Goal: Transaction & Acquisition: Complete application form

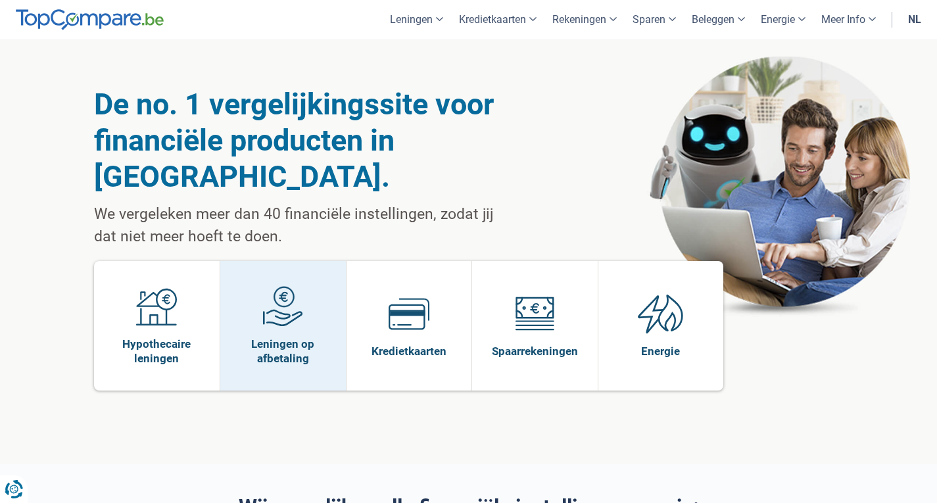
click at [295, 299] on span at bounding box center [282, 311] width 41 height 51
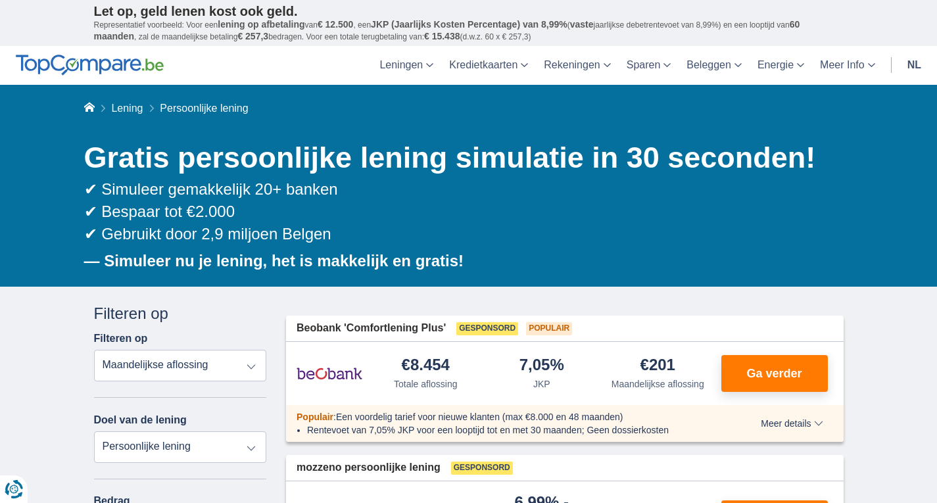
click at [918, 58] on link "nl" at bounding box center [915, 65] width 30 height 39
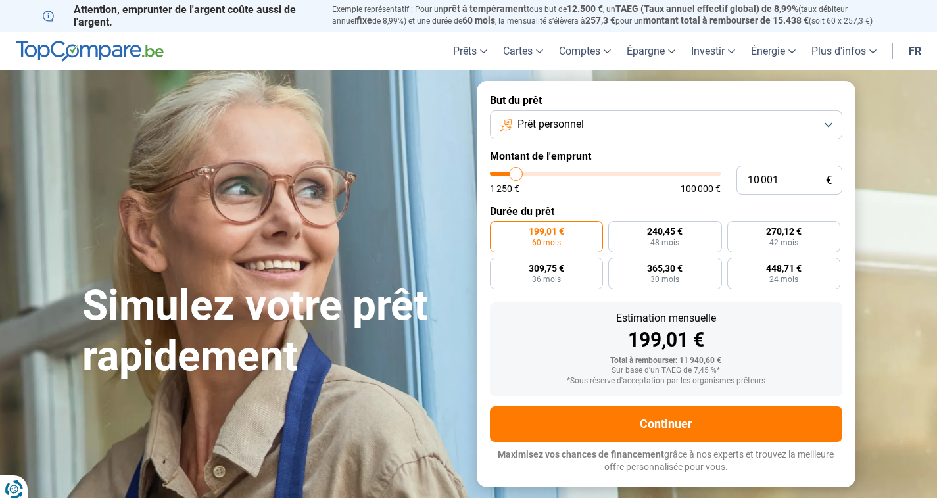
type input "21 500"
type input "21500"
click at [541, 172] on input "range" at bounding box center [605, 174] width 231 height 4
radio input "false"
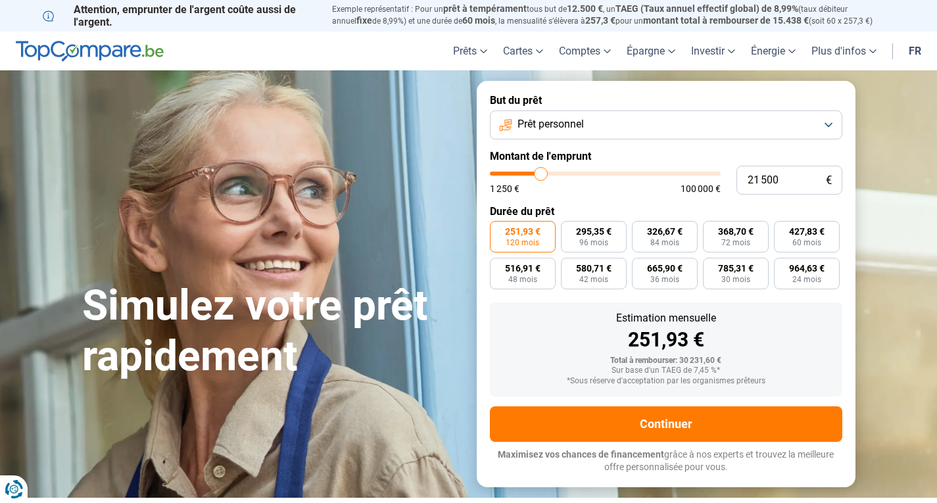
click at [579, 130] on span "Prêt personnel" at bounding box center [551, 124] width 66 height 14
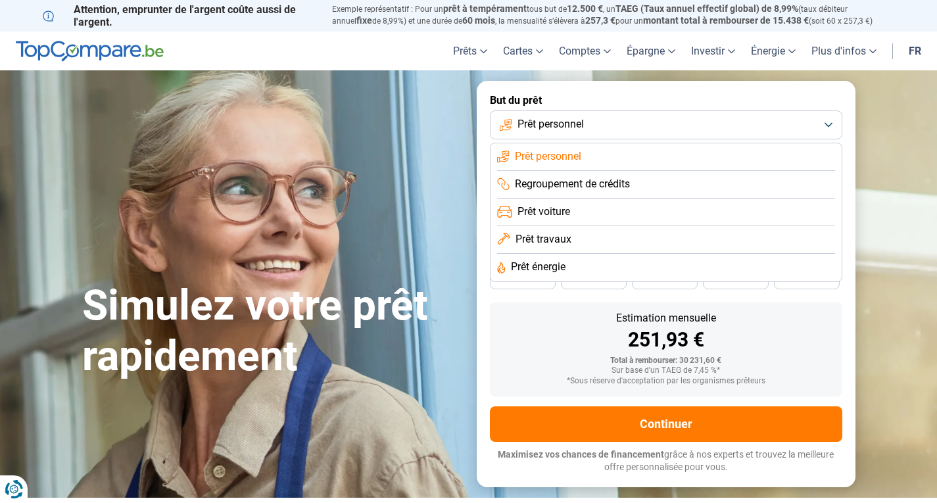
click at [560, 134] on button "Prêt personnel" at bounding box center [666, 124] width 353 height 29
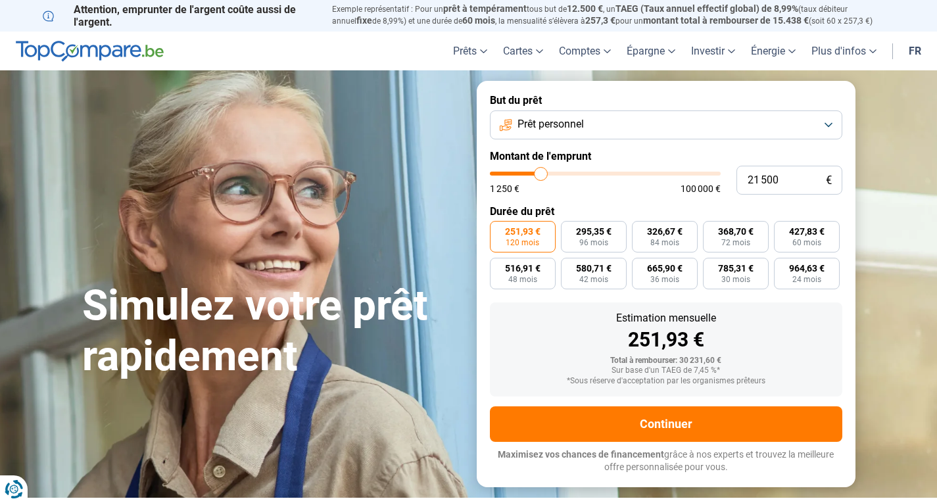
type input "9 500"
type input "9500"
click at [515, 173] on input "range" at bounding box center [605, 174] width 231 height 4
radio input "true"
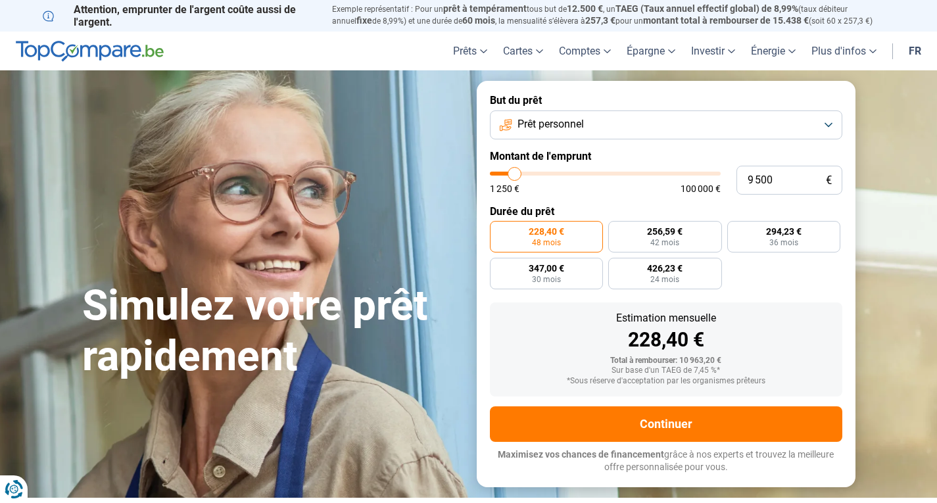
type input "10 000"
type input "10000"
type input "10 250"
type input "10250"
type input "10 500"
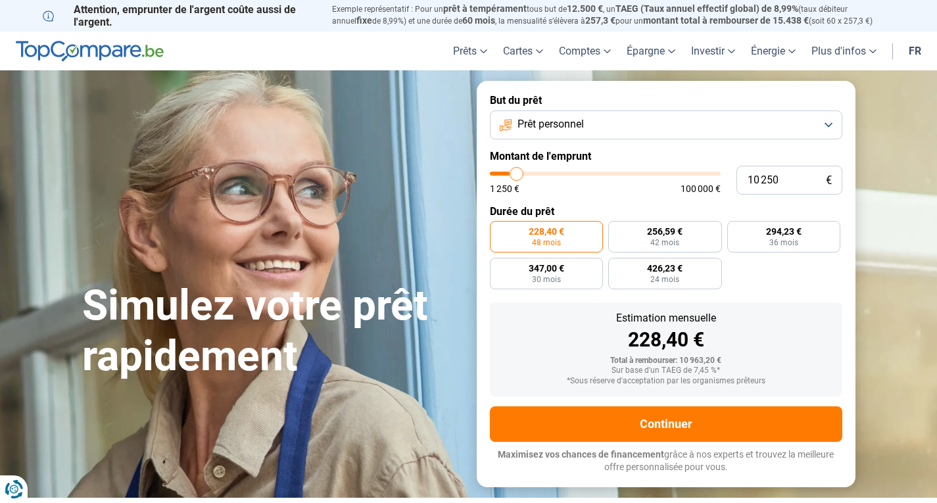
type input "10500"
type input "10 750"
type input "10750"
type input "11 000"
type input "11000"
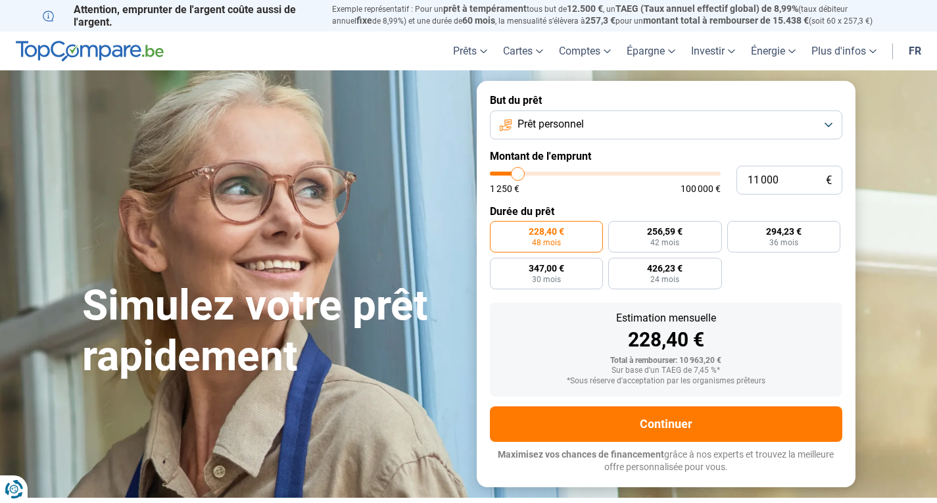
type input "11 250"
type input "11250"
type input "11 500"
type input "11500"
type input "11 750"
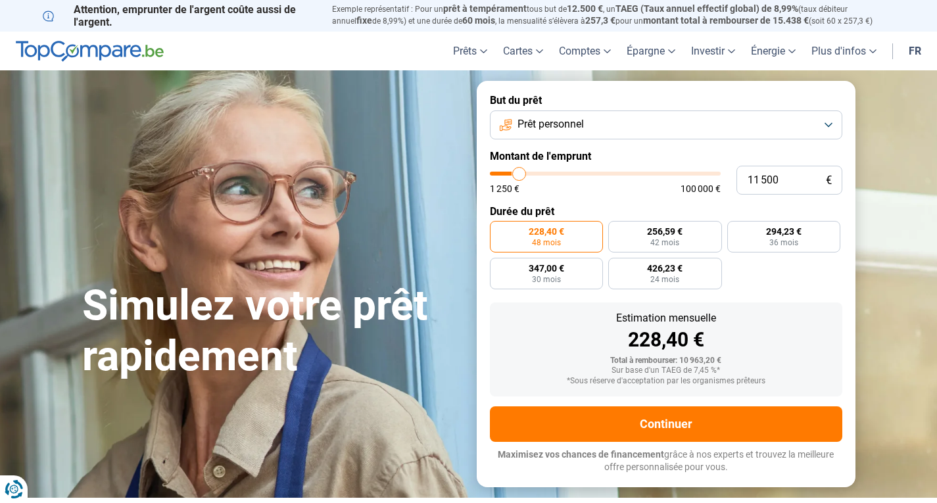
type input "11750"
type input "12 000"
type input "12000"
type input "12 500"
type input "12500"
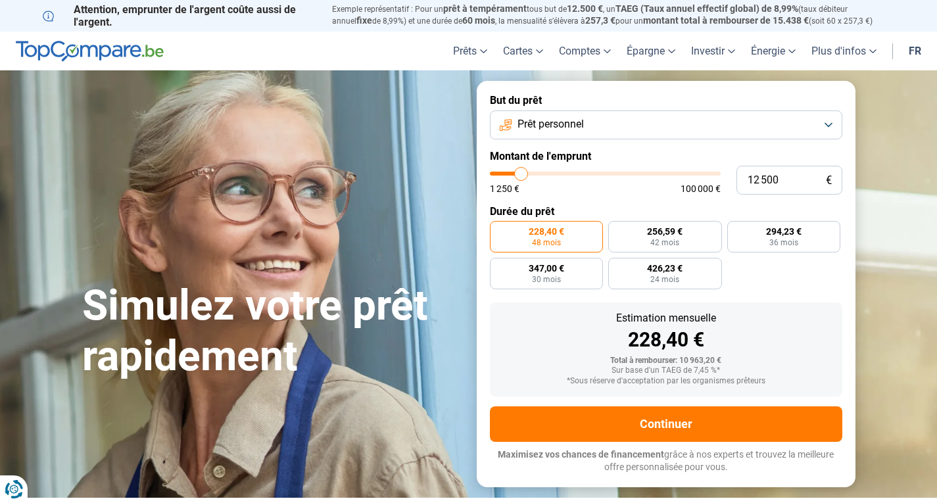
type input "12 750"
type input "12750"
type input "13 000"
type input "13000"
type input "13 250"
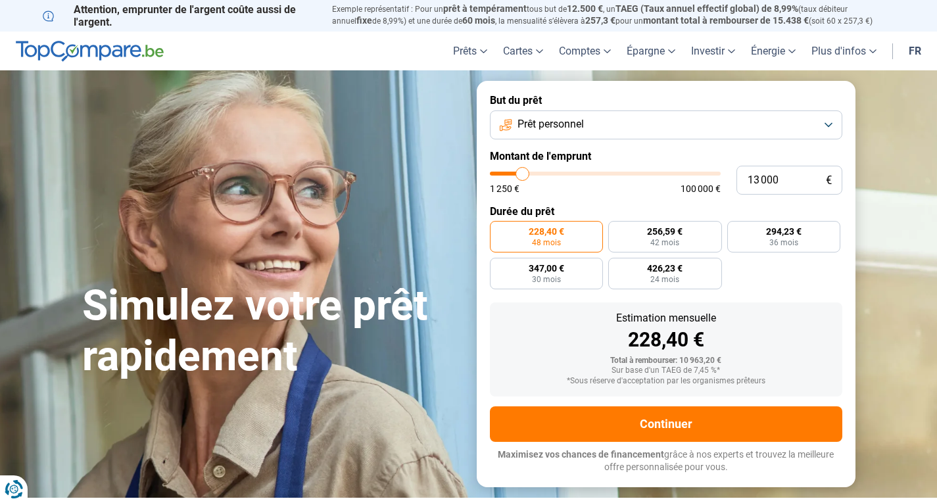
type input "13250"
type input "13 750"
type input "13750"
type input "14 000"
type input "14000"
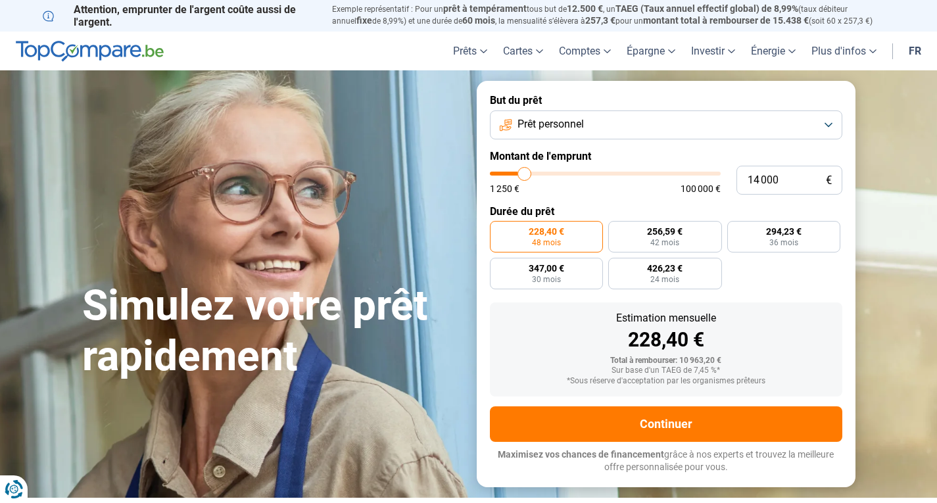
type input "14 250"
type input "14250"
type input "14 500"
type input "14500"
type input "14 750"
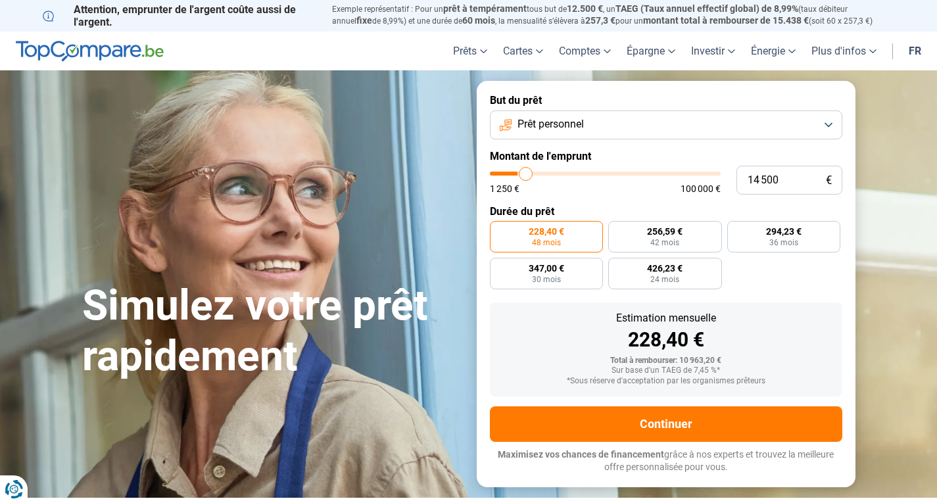
type input "14750"
type input "15 000"
drag, startPoint x: 515, startPoint y: 173, endPoint x: 527, endPoint y: 173, distance: 11.8
type input "15000"
click at [527, 173] on input "range" at bounding box center [605, 174] width 231 height 4
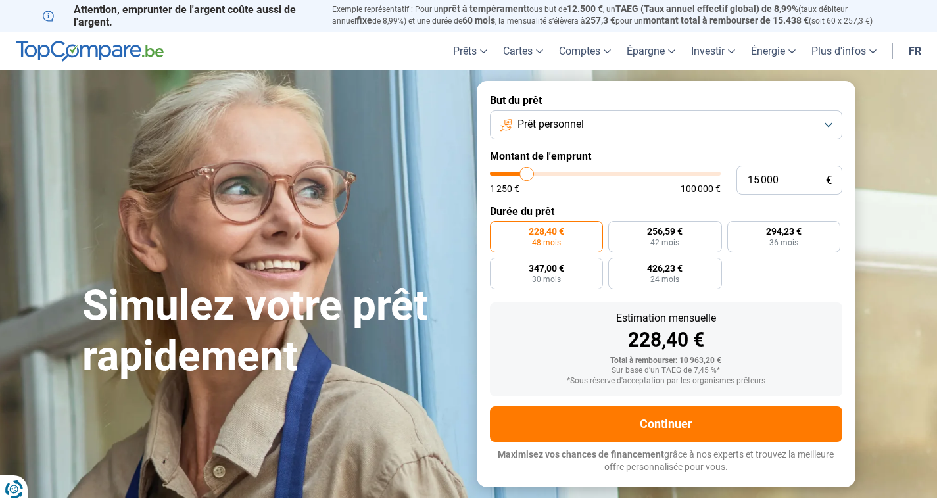
radio input "false"
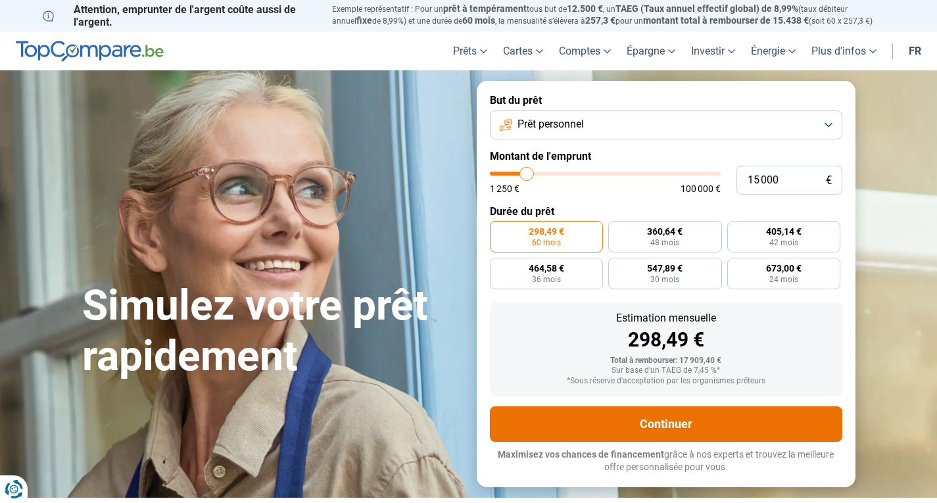
click at [549, 425] on button "Continuer" at bounding box center [666, 424] width 353 height 36
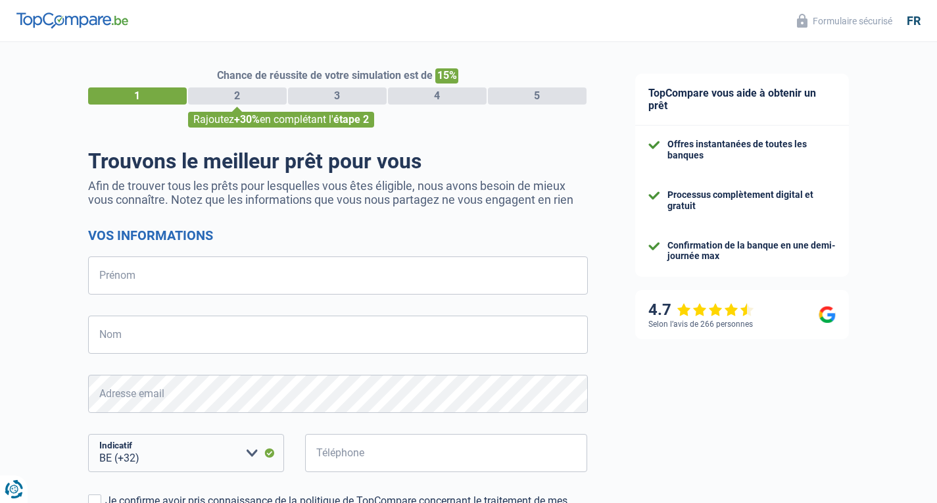
select select "32"
click at [227, 281] on input "Prénom" at bounding box center [338, 276] width 500 height 38
type input "r"
click at [218, 274] on input "Prénom" at bounding box center [338, 276] width 500 height 38
type input "ELISEI"
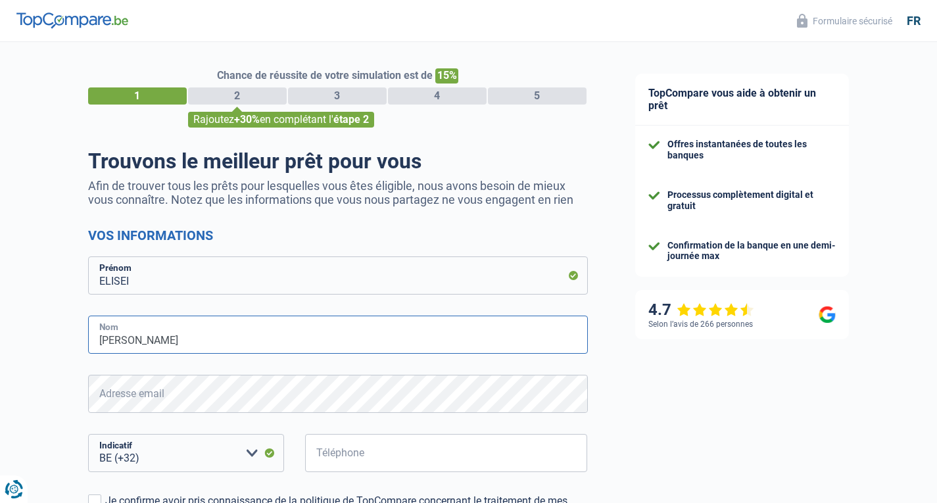
type input "ROBERT MIREL"
click at [353, 441] on input "Téléphone" at bounding box center [446, 453] width 283 height 38
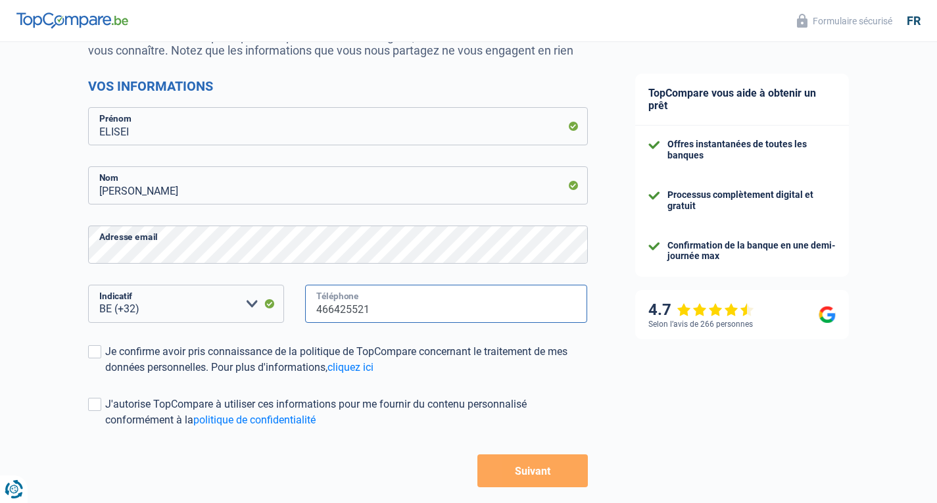
scroll to position [209, 0]
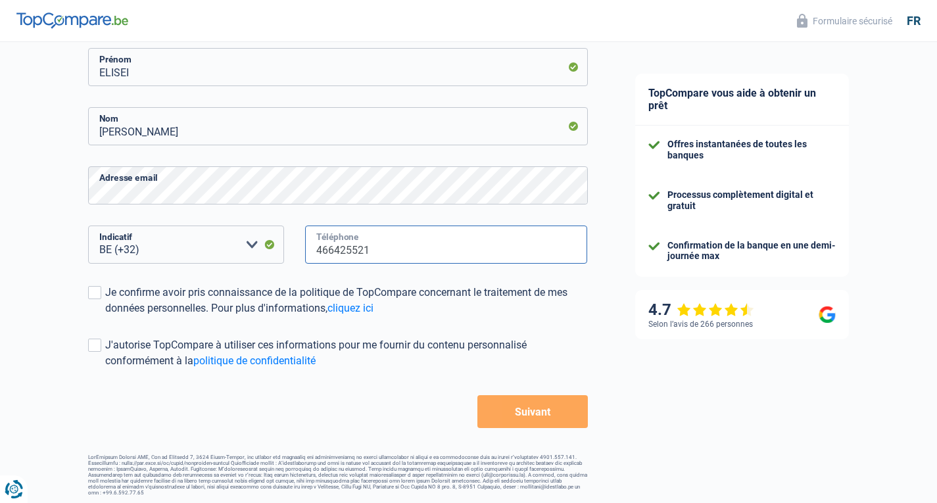
type input "466425521"
click at [97, 299] on span at bounding box center [94, 292] width 13 height 13
click at [105, 316] on input "Je confirme avoir pris connaissance de la politique de TopCompare concernant le…" at bounding box center [105, 316] width 0 height 0
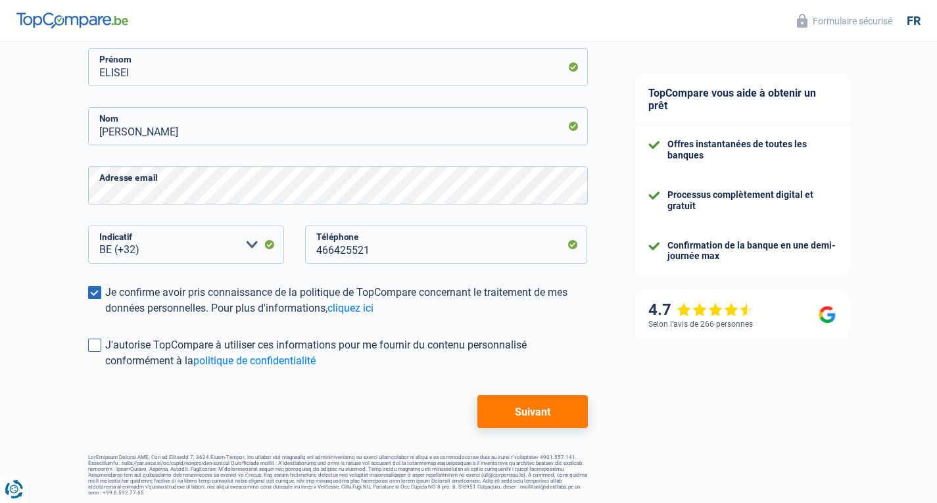
click at [99, 364] on label "J'autorise TopCompare à utiliser ces informations pour me fournir du contenu pe…" at bounding box center [338, 353] width 500 height 32
click at [105, 369] on input "J'autorise TopCompare à utiliser ces informations pour me fournir du contenu pe…" at bounding box center [105, 369] width 0 height 0
click at [531, 426] on button "Suivant" at bounding box center [533, 411] width 110 height 33
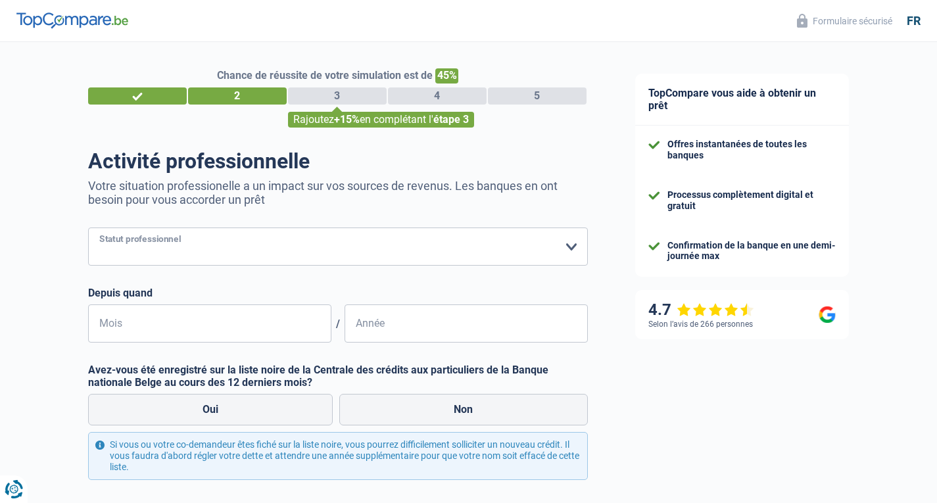
click at [333, 259] on select "Ouvrier Employé privé Employé public Invalide Indépendant Pensionné Chômeur Mut…" at bounding box center [338, 247] width 500 height 38
select select "privateEmployee"
click at [88, 228] on select "Ouvrier Employé privé Employé public Invalide Indépendant Pensionné Chômeur Mut…" at bounding box center [338, 247] width 500 height 38
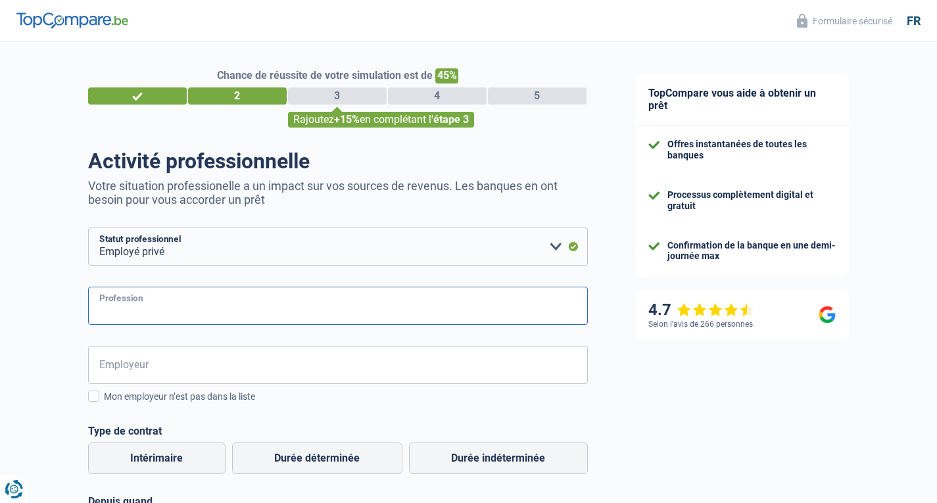
click at [143, 319] on input "Profession" at bounding box center [338, 306] width 500 height 38
paste input "Boucher"
type input "Boucher"
click at [170, 363] on input "Employeur" at bounding box center [338, 365] width 500 height 38
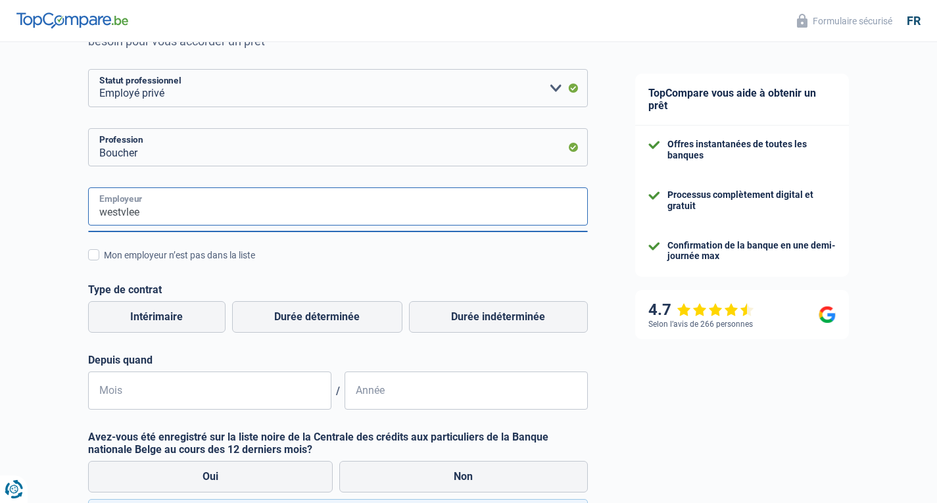
scroll to position [160, 0]
click at [62, 244] on div "Chance de réussite de votre simulation est de 45% 1 2 3 4 5 Rajoutez +15% en co…" at bounding box center [306, 277] width 612 height 801
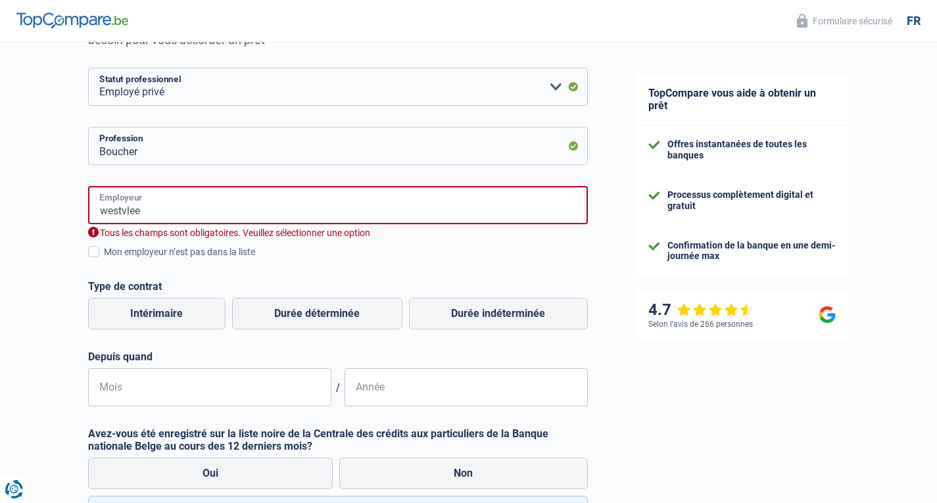
click at [168, 212] on input "westvlee" at bounding box center [338, 205] width 500 height 38
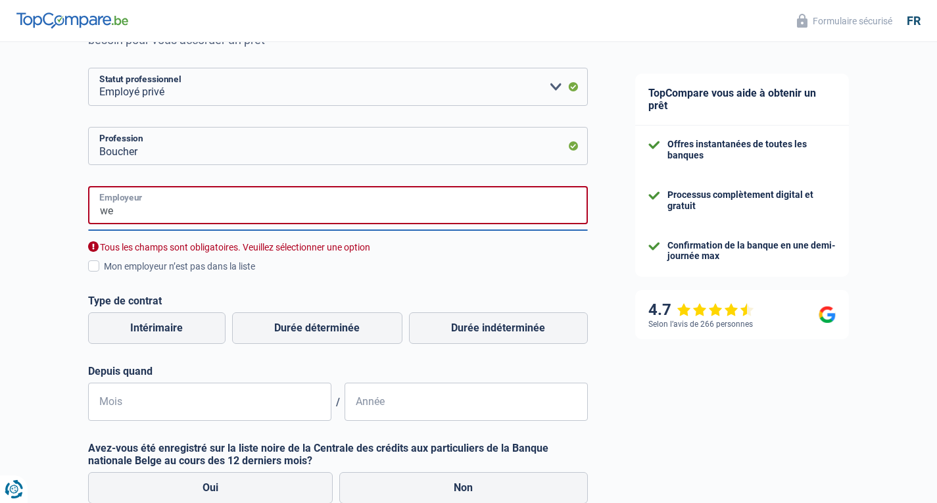
type input "w"
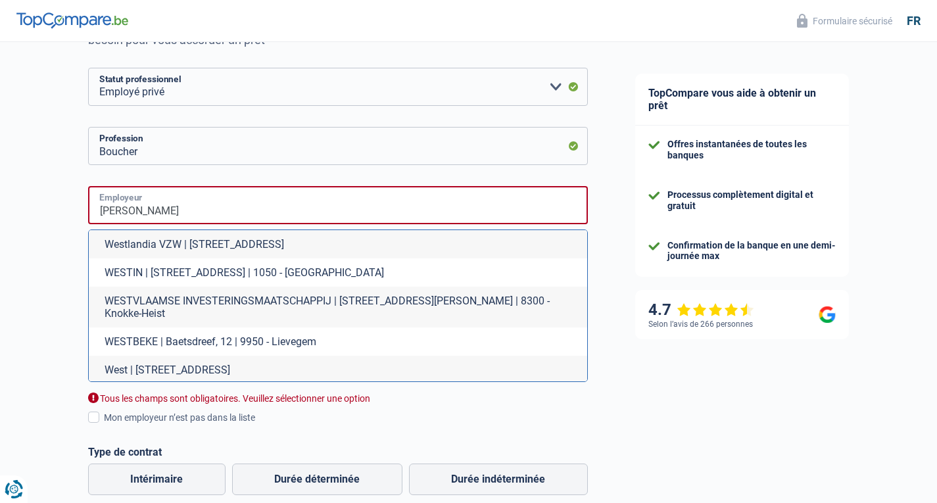
click at [199, 210] on input "Wes" at bounding box center [338, 205] width 500 height 38
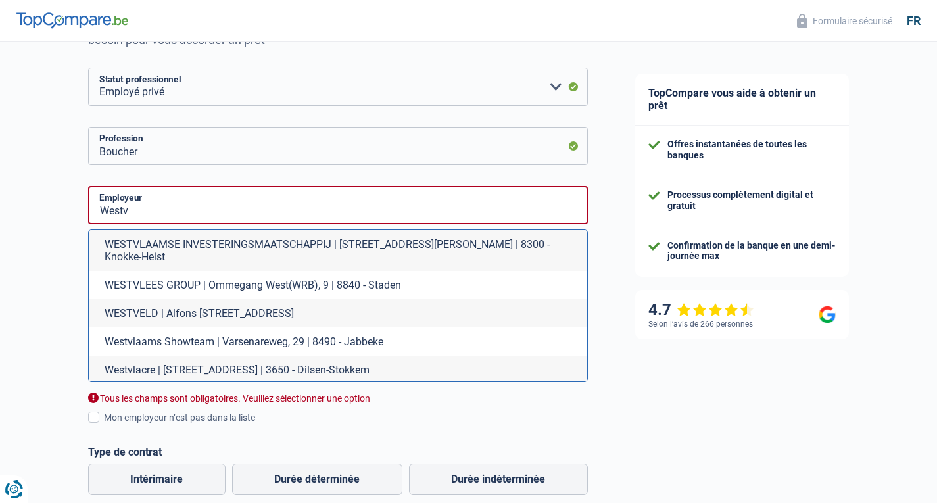
click at [203, 274] on li "WESTVLEES GROUP | Ommegang West(WRB), 9 | 8840 - Staden" at bounding box center [338, 285] width 499 height 28
type input "WESTVLEES GROUP | Ommegang West(WRB), 9 | 8840 - Staden"
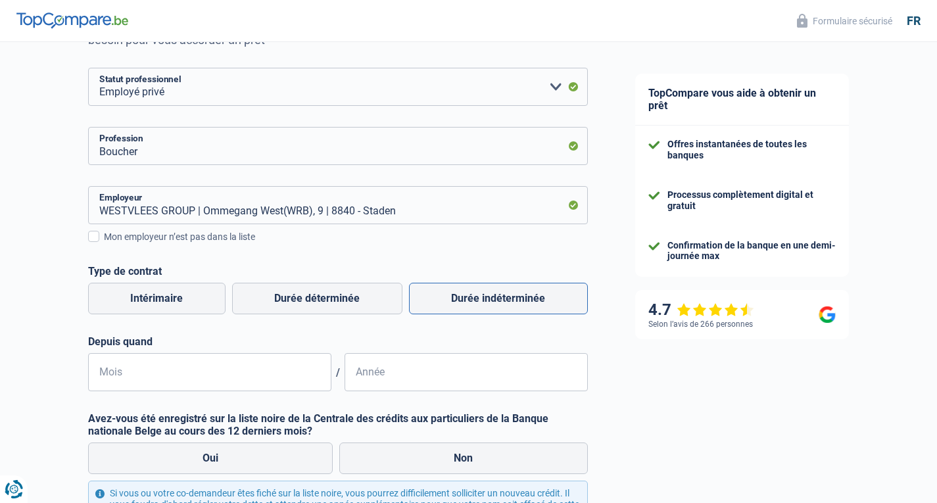
click at [519, 303] on label "Durée indéterminée" at bounding box center [498, 299] width 179 height 32
click at [519, 303] on input "Durée indéterminée" at bounding box center [498, 299] width 179 height 32
radio input "true"
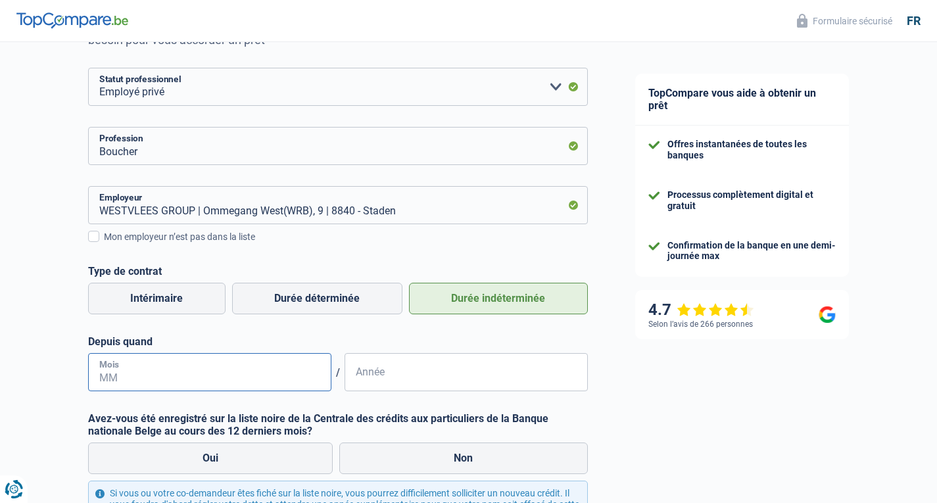
click at [232, 378] on input "Mois" at bounding box center [209, 372] width 243 height 38
type input "07"
click at [515, 377] on input "Année" at bounding box center [466, 372] width 243 height 38
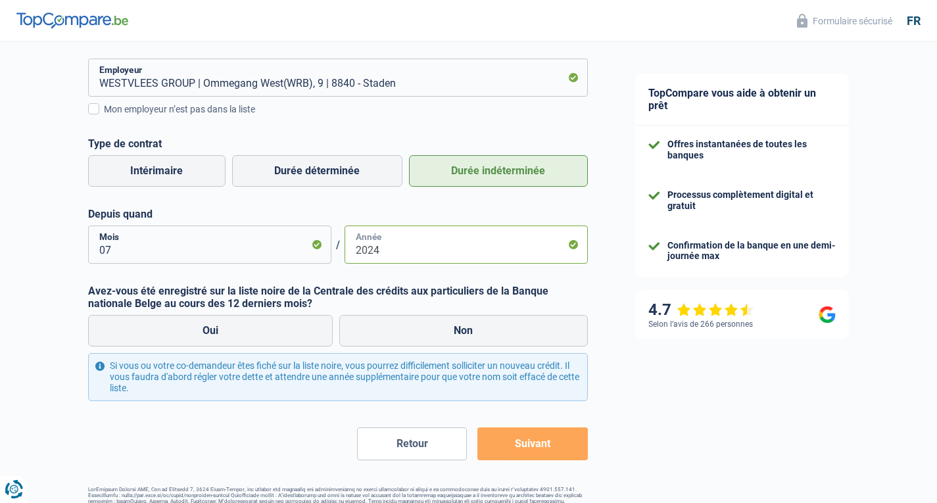
scroll to position [319, 0]
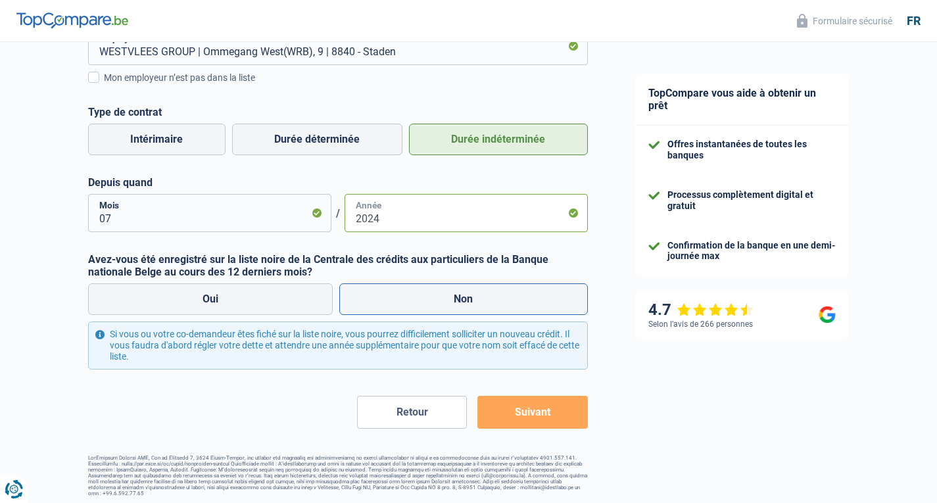
type input "2024"
click at [395, 302] on label "Non" at bounding box center [463, 299] width 249 height 32
click at [395, 302] on input "Non" at bounding box center [463, 299] width 249 height 32
radio input "true"
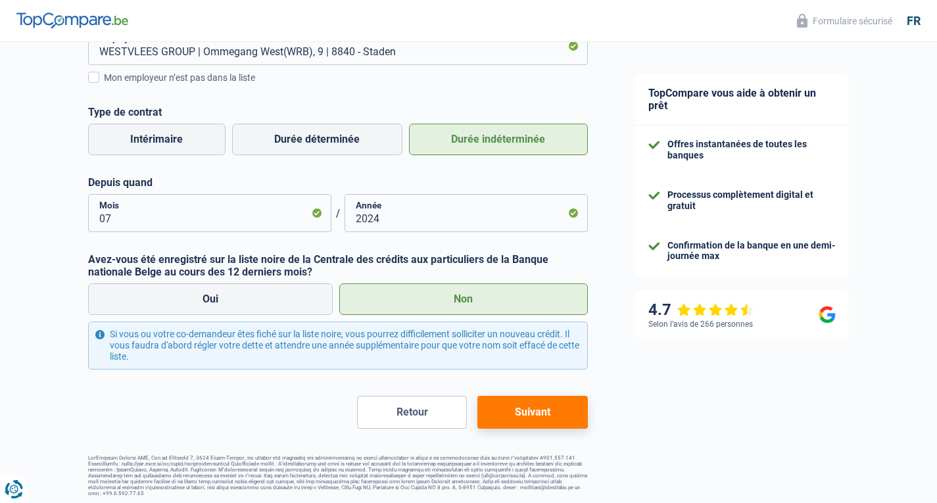
click at [556, 410] on button "Suivant" at bounding box center [533, 412] width 110 height 33
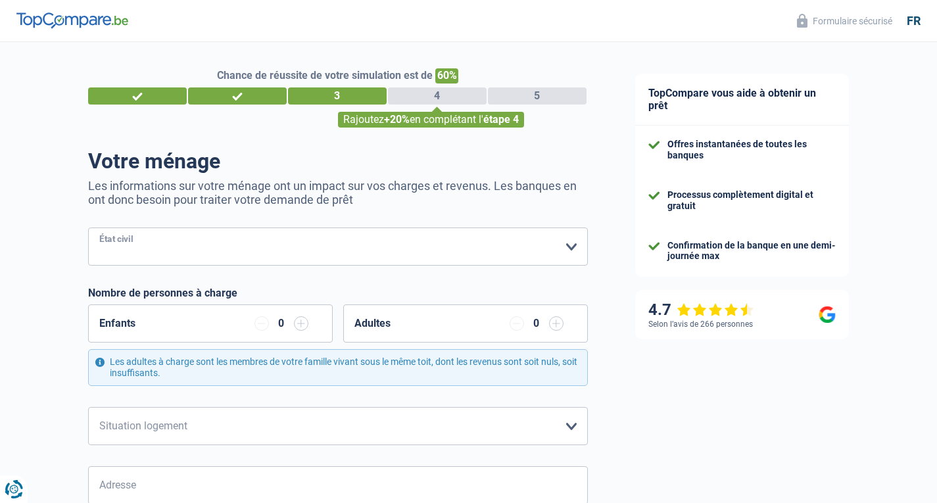
click at [224, 250] on select "Célibataire Marié(e) Cohabitant(e) légal(e) Divorcé(e) Veuf(ve) Séparé (de fait…" at bounding box center [338, 247] width 500 height 38
select select "single"
click at [88, 228] on select "Célibataire Marié(e) Cohabitant(e) légal(e) Divorcé(e) Veuf(ve) Séparé (de fait…" at bounding box center [338, 247] width 500 height 38
click at [205, 427] on select "Locataire Propriétaire avec prêt hypothécaire Propriétaire sans prêt hypothécai…" at bounding box center [338, 426] width 500 height 38
select select "rents"
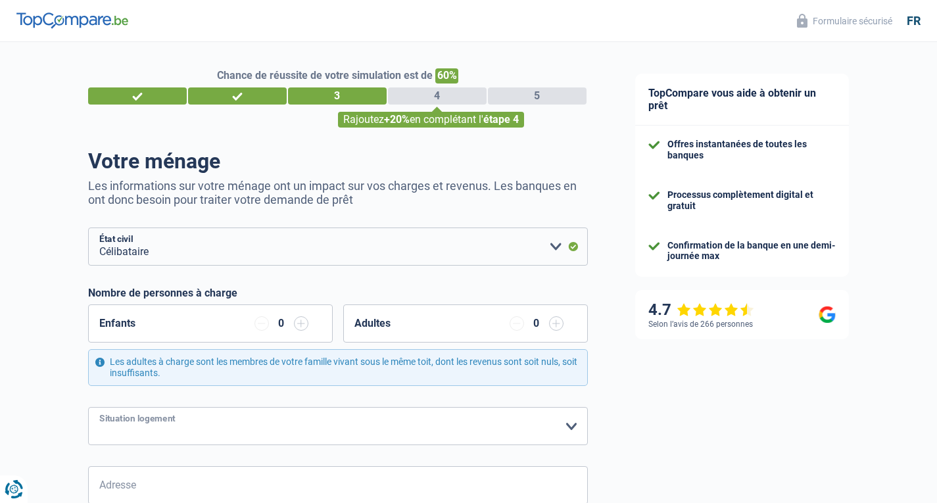
click at [88, 407] on select "Locataire Propriétaire avec prêt hypothécaire Propriétaire sans prêt hypothécai…" at bounding box center [338, 426] width 500 height 38
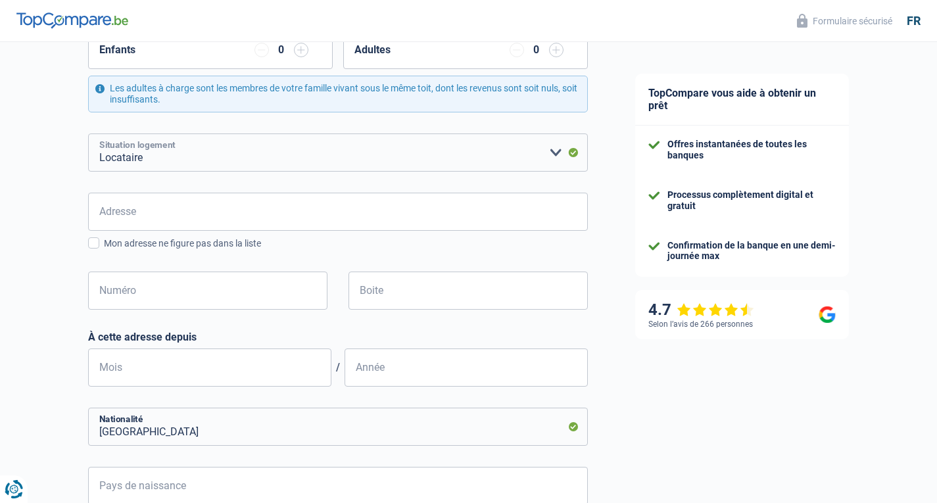
scroll to position [291, 0]
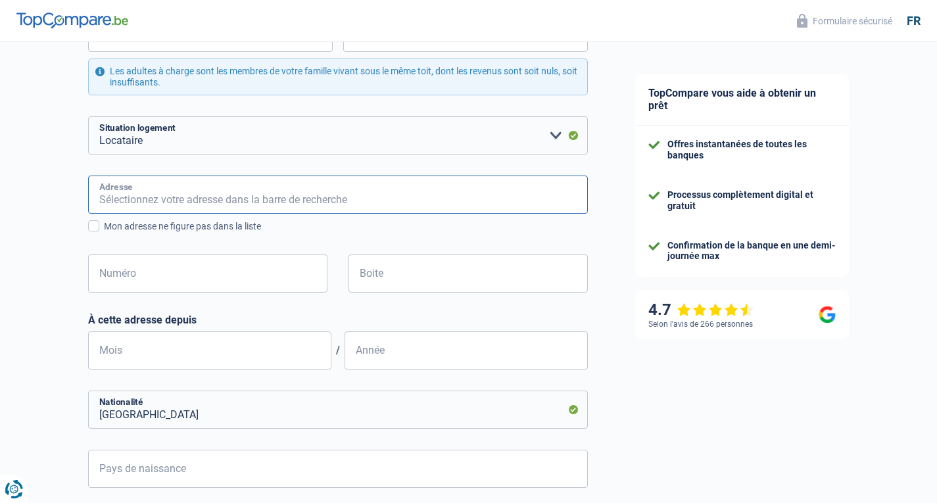
click at [117, 195] on input "Adresse" at bounding box center [338, 195] width 500 height 38
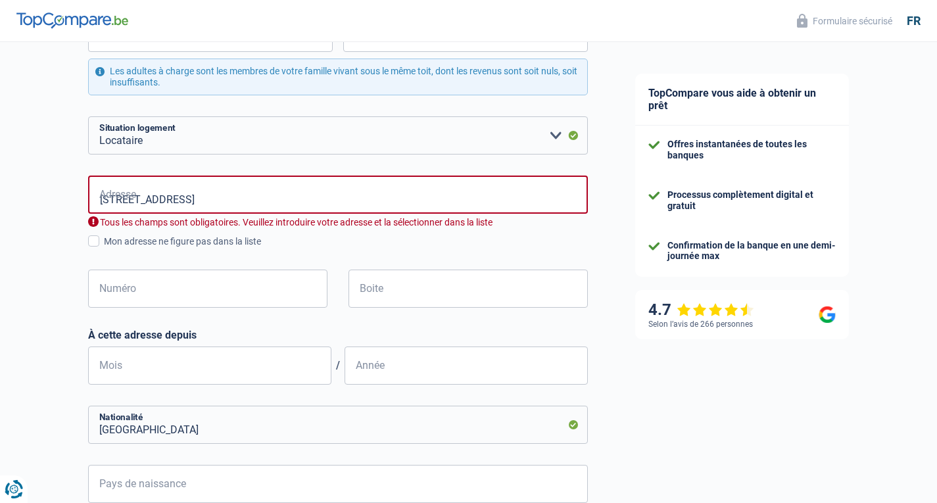
type input "Roeselaarsestraat, 8890, Moorslede, BE"
type input "12"
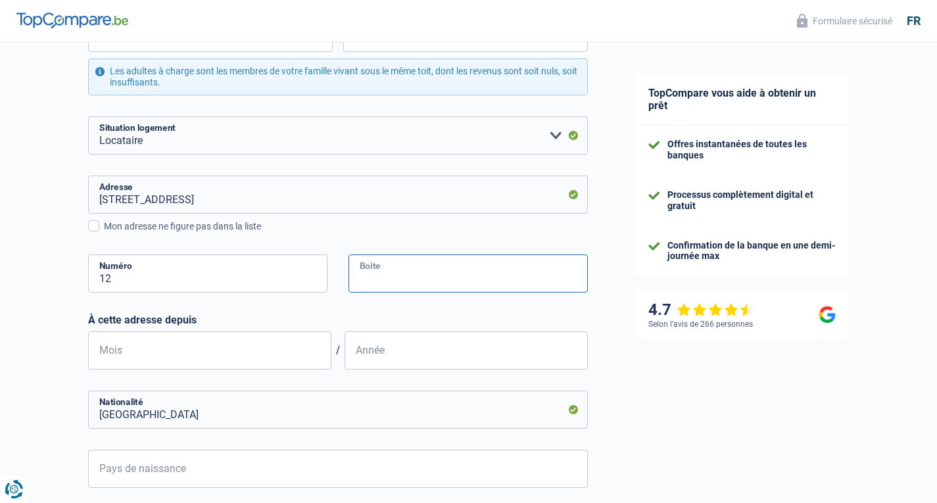
click at [426, 275] on input "Boite" at bounding box center [468, 274] width 239 height 38
type input "1"
type input "08"
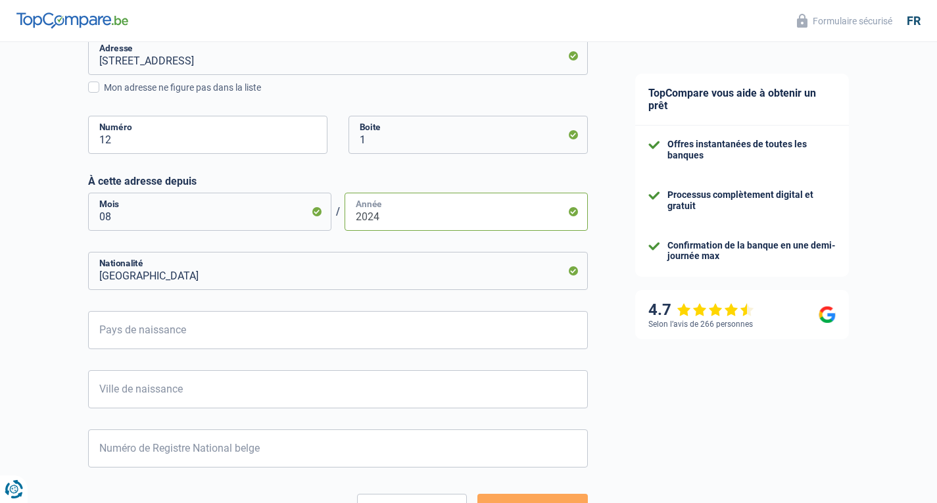
scroll to position [528, 0]
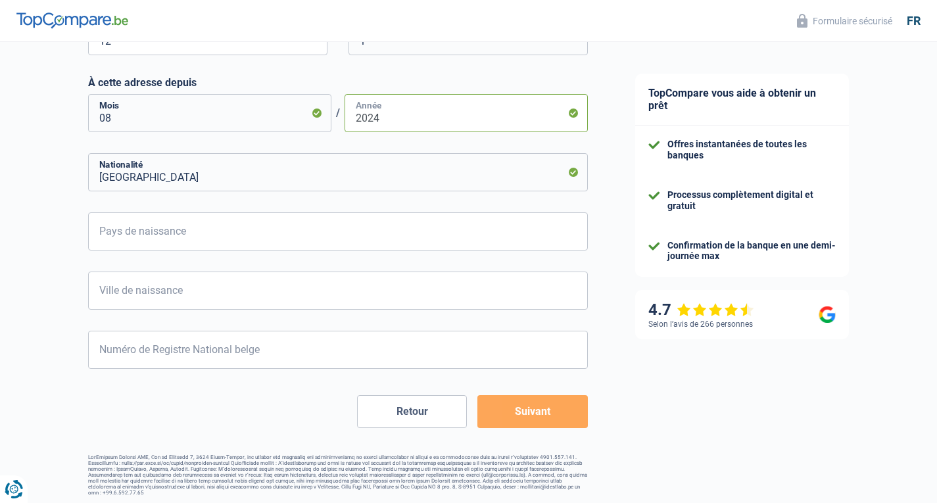
type input "2024"
click at [125, 180] on input "Belgique" at bounding box center [338, 172] width 500 height 38
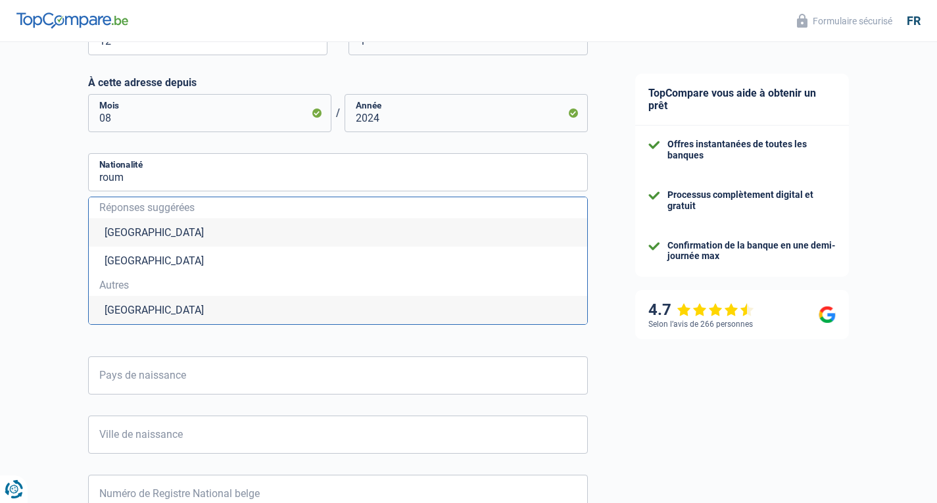
click at [109, 317] on li "Roumanie" at bounding box center [338, 310] width 499 height 28
type input "Roumanie"
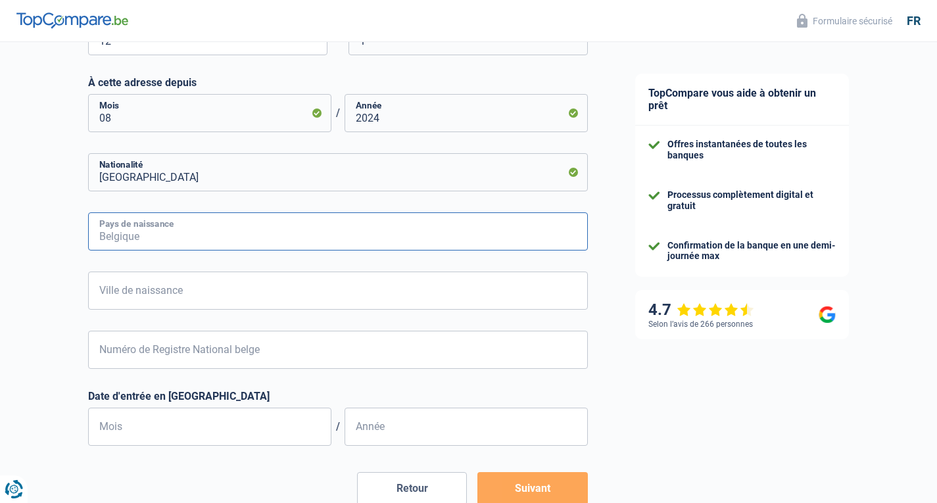
click at [131, 239] on input "Pays de naissance" at bounding box center [338, 231] width 500 height 38
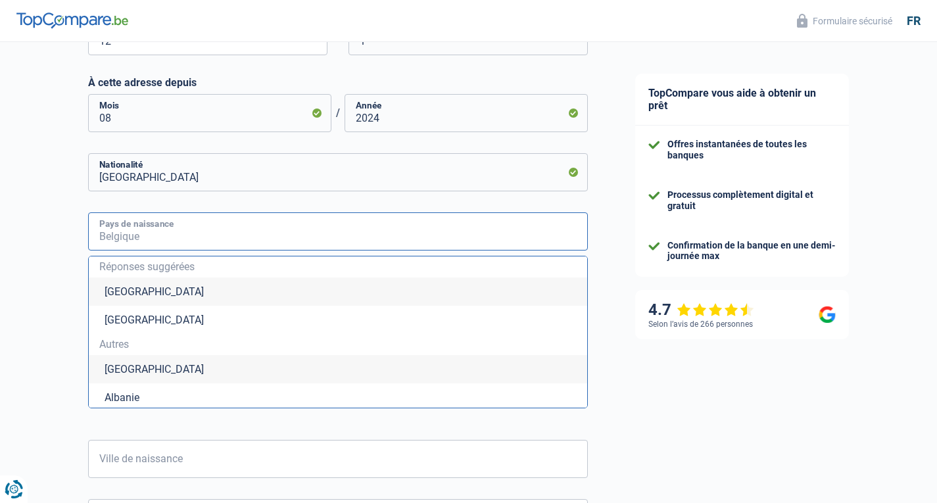
type input "r"
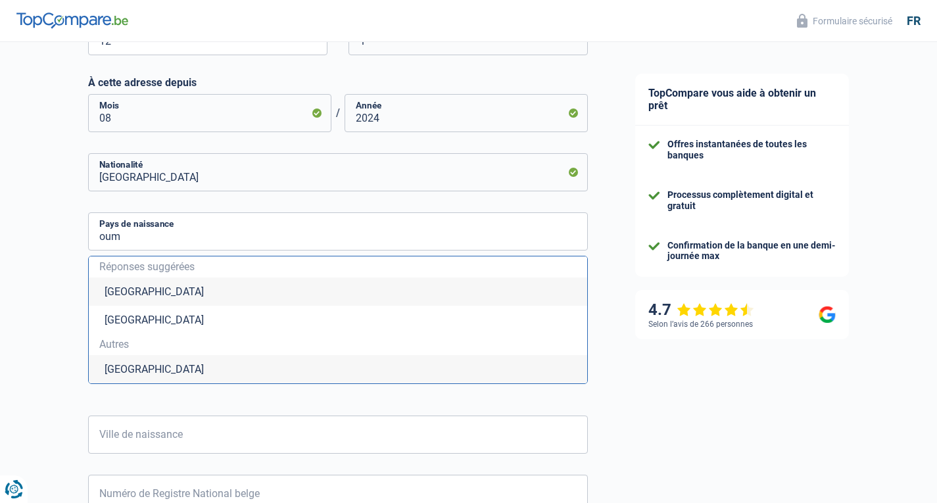
click at [149, 378] on li "Roumanie" at bounding box center [338, 369] width 499 height 28
type input "Roumanie"
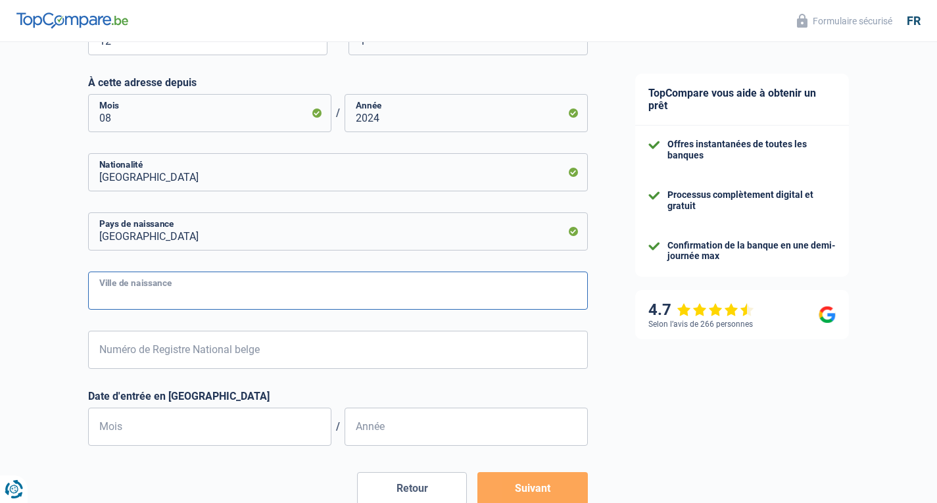
click at [228, 302] on input "Ville de naissance" at bounding box center [338, 291] width 500 height 38
type input "bacau"
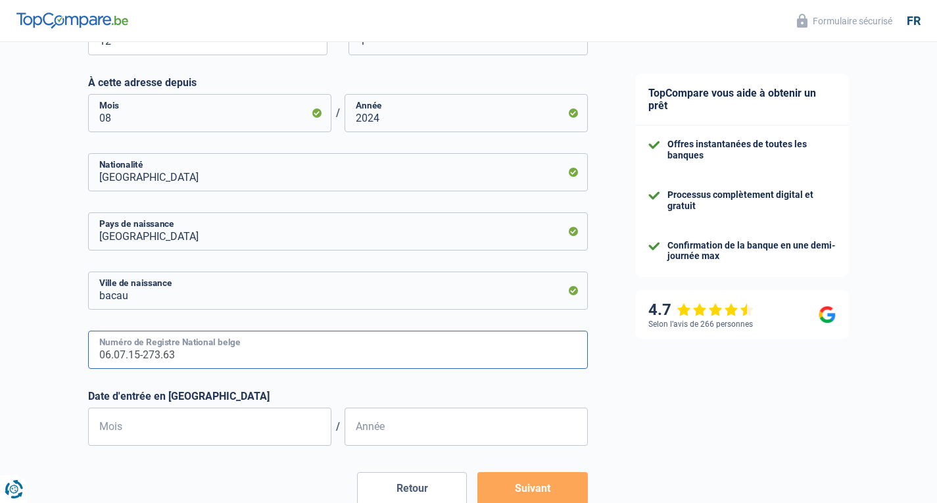
type input "06.07.15-273.63"
click at [178, 429] on input "Mois" at bounding box center [209, 427] width 243 height 38
type input "06"
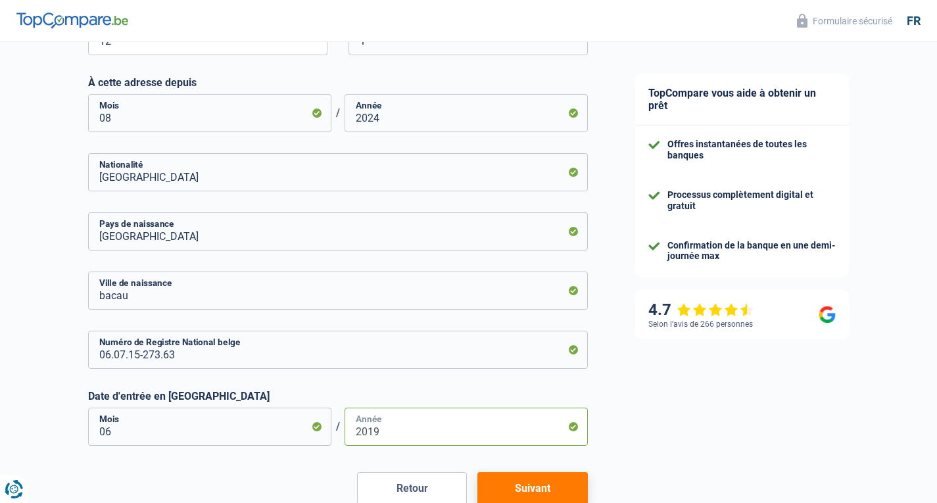
scroll to position [605, 0]
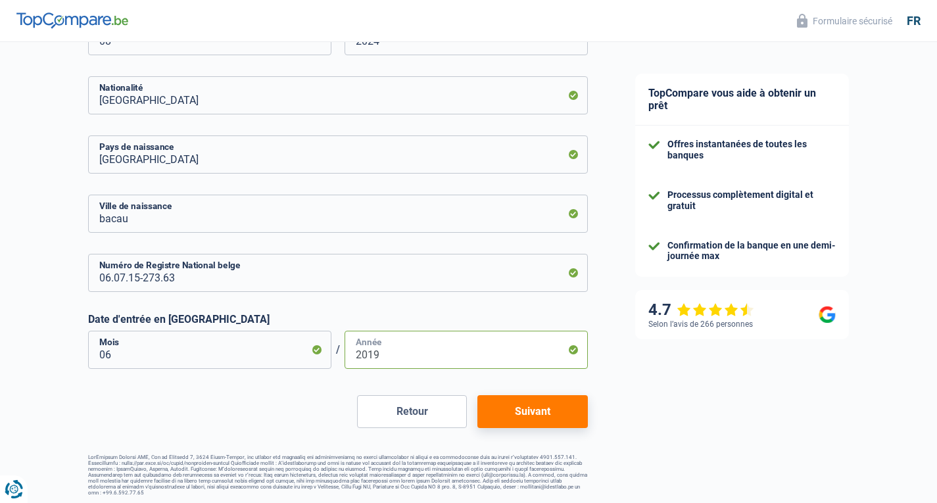
type input "2019"
click at [567, 426] on button "Suivant" at bounding box center [533, 411] width 110 height 33
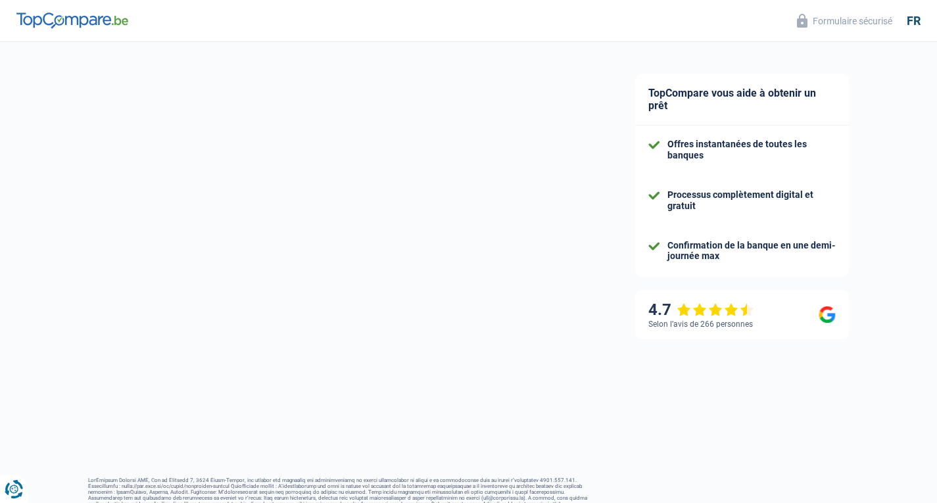
select select "netSalary"
select select "mealVouchers"
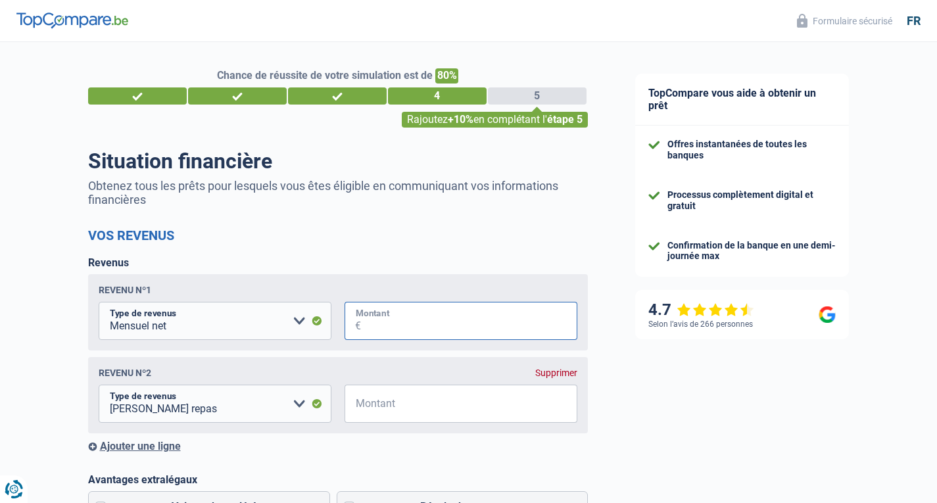
click at [362, 322] on input "Montant" at bounding box center [469, 321] width 216 height 38
type input "2.500"
click at [554, 378] on div "Supprimer" at bounding box center [556, 373] width 42 height 11
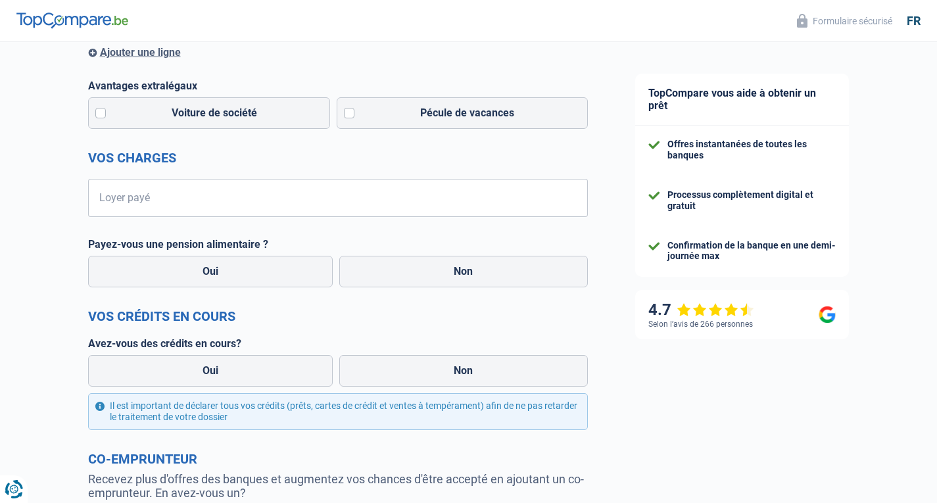
scroll to position [318, 0]
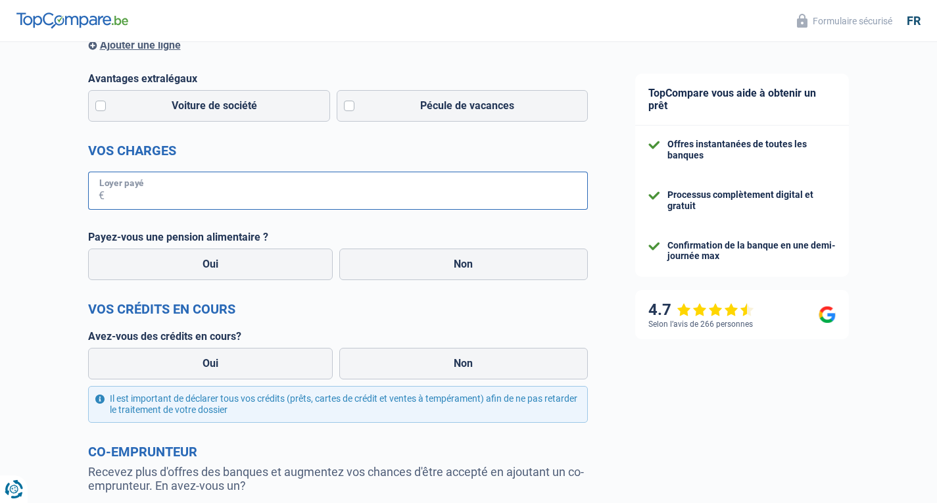
click at [336, 186] on input "Loyer payé" at bounding box center [346, 191] width 483 height 38
type input "450"
click at [464, 252] on label "Non" at bounding box center [463, 265] width 249 height 32
click at [464, 252] on input "Non" at bounding box center [463, 265] width 249 height 32
radio input "true"
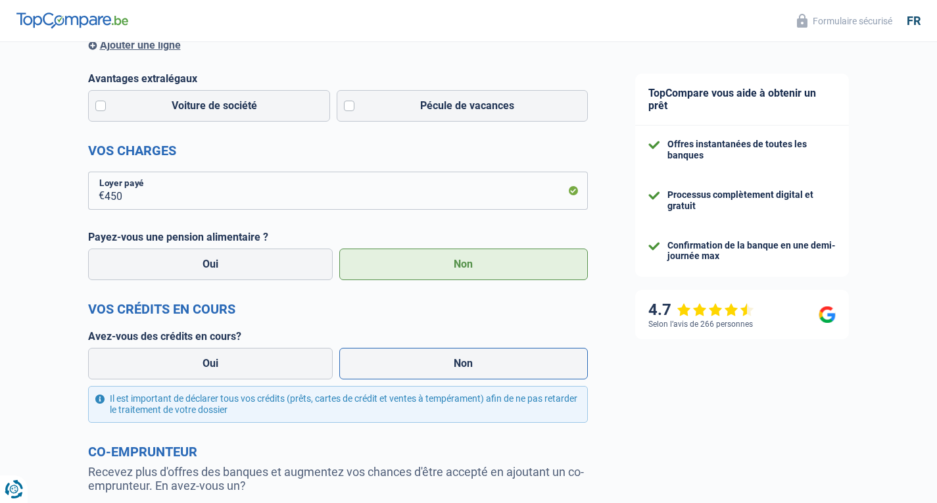
click at [387, 365] on label "Non" at bounding box center [463, 364] width 249 height 32
click at [387, 365] on input "Non" at bounding box center [463, 364] width 249 height 32
radio input "true"
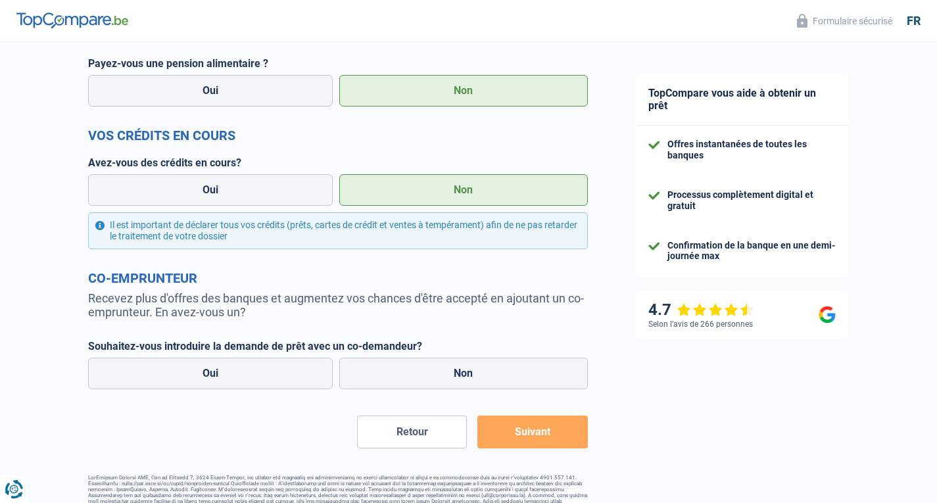
scroll to position [514, 0]
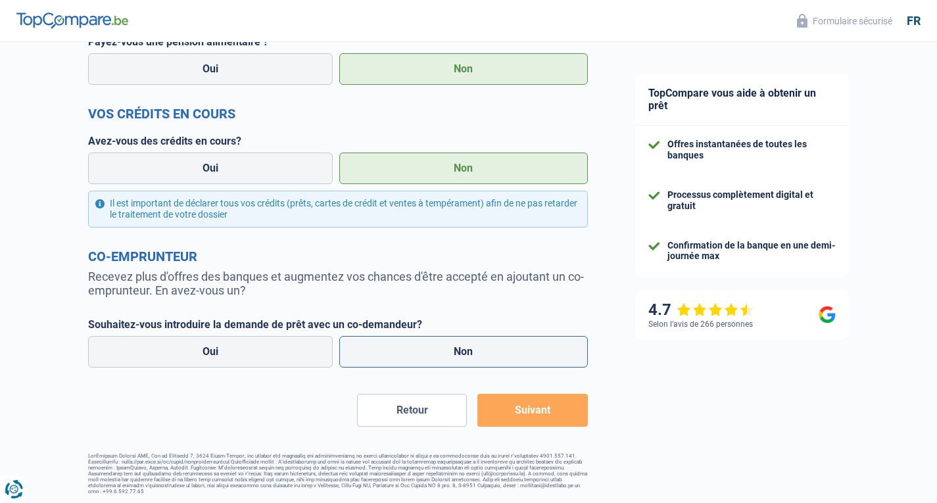
click at [428, 355] on label "Non" at bounding box center [463, 352] width 249 height 32
click at [428, 355] on input "Non" at bounding box center [463, 352] width 249 height 32
radio input "true"
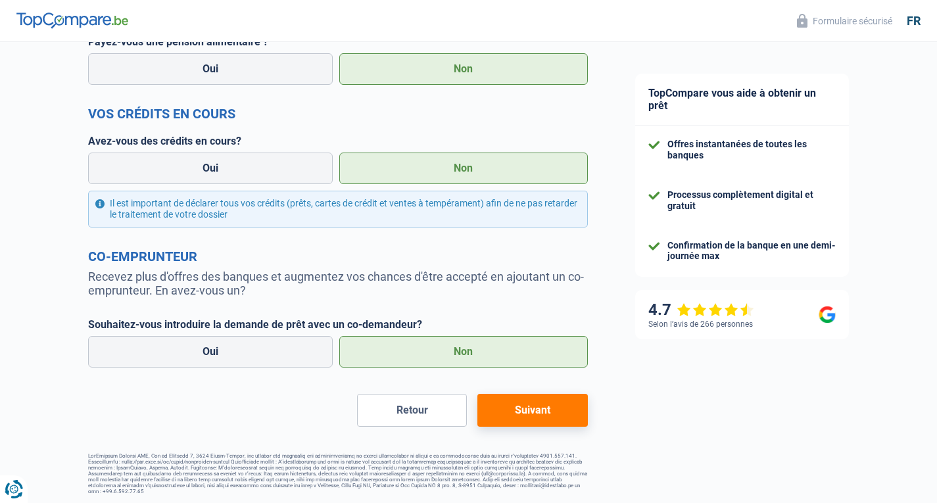
click at [549, 400] on button "Suivant" at bounding box center [533, 410] width 110 height 33
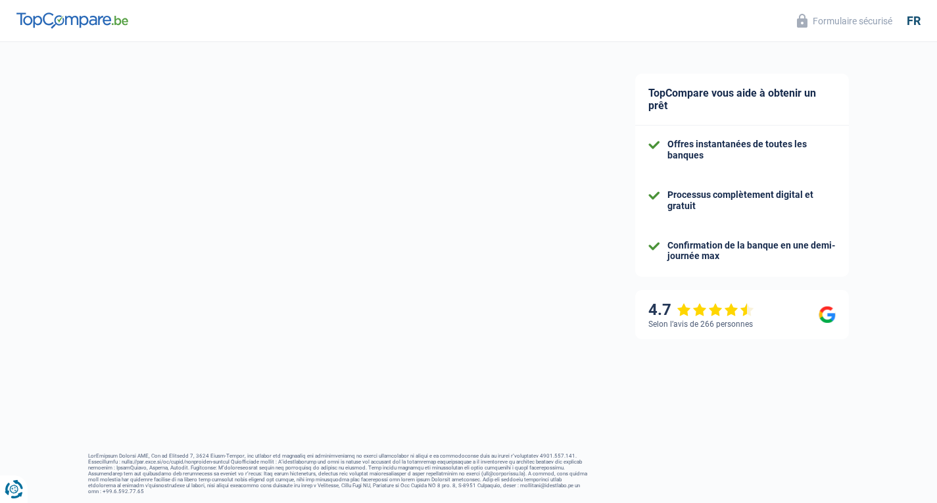
select select "60"
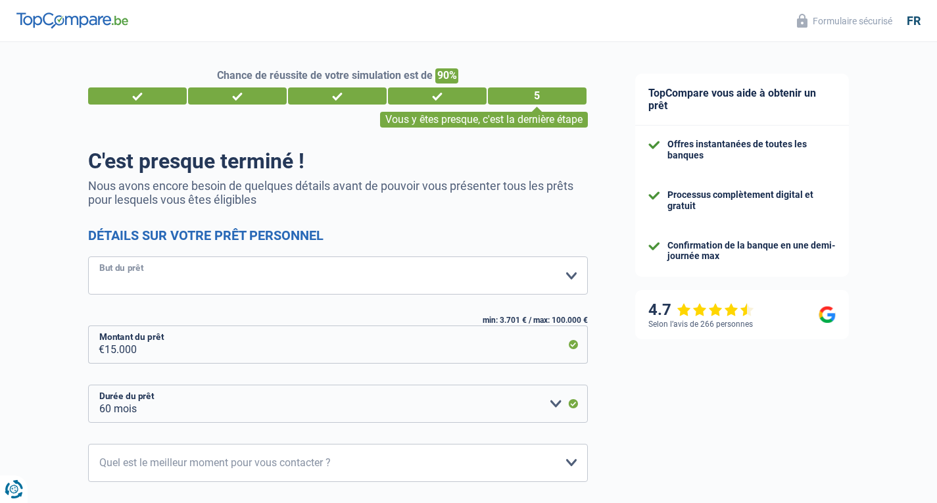
click at [339, 283] on select "Confort maison: meubles, textile, peinture, électroménager, outillage non-profe…" at bounding box center [338, 276] width 500 height 38
select select "car"
click at [88, 257] on select "Confort maison: meubles, textile, peinture, électroménager, outillage non-profe…" at bounding box center [338, 276] width 500 height 38
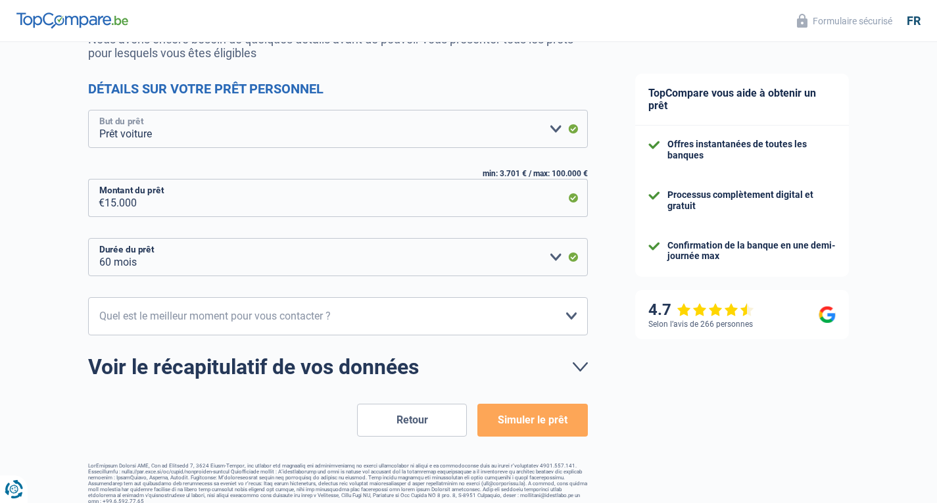
scroll to position [155, 0]
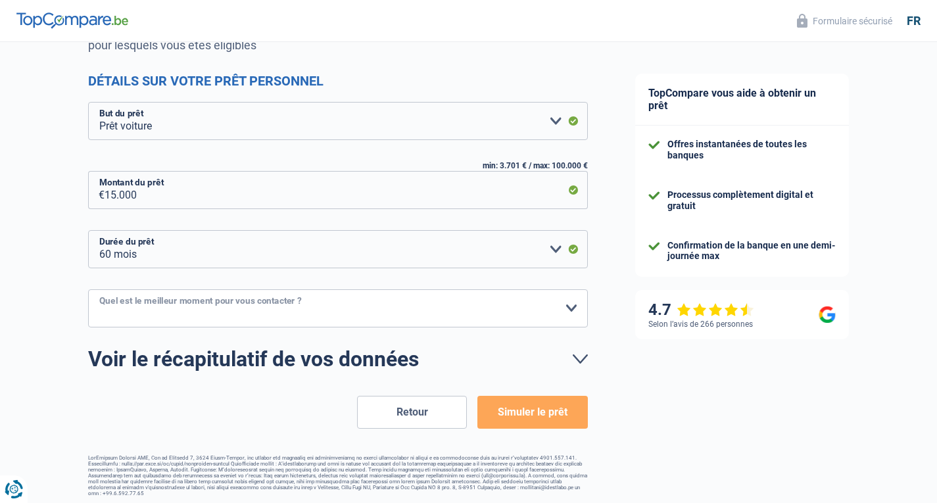
click at [323, 294] on select "10h-12h 12h-14h 14h-16h 16h-18h Veuillez sélectionner une option" at bounding box center [338, 308] width 500 height 38
select select "10-12"
click at [88, 289] on select "10h-12h 12h-14h 14h-16h 16h-18h Veuillez sélectionner une option" at bounding box center [338, 308] width 500 height 38
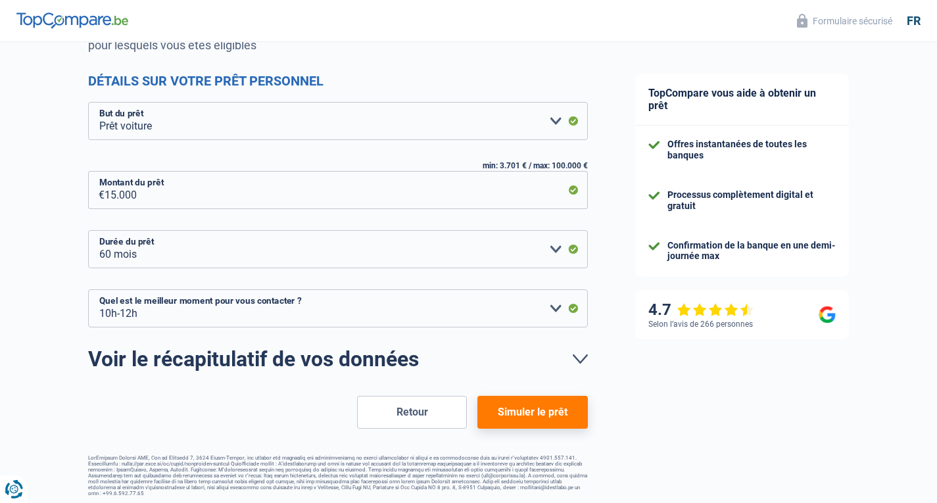
click at [519, 418] on button "Simuler le prêt" at bounding box center [533, 412] width 110 height 33
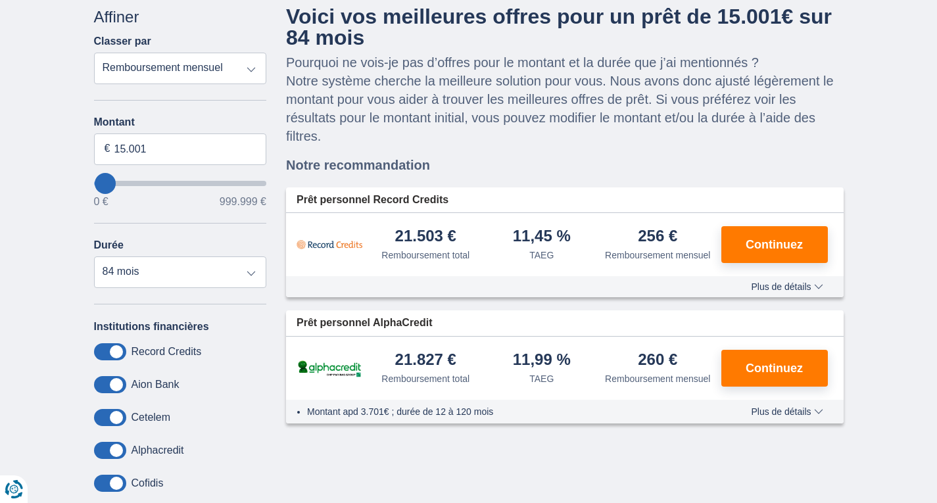
scroll to position [78, 0]
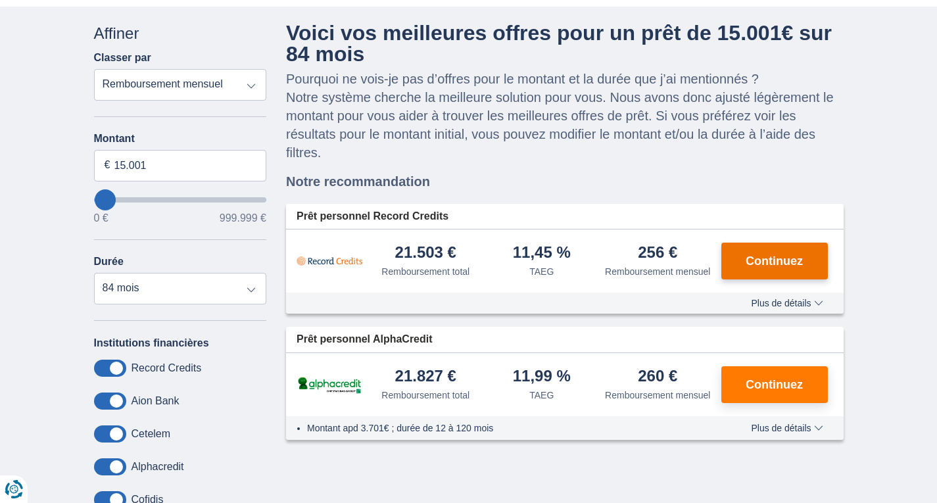
click at [796, 251] on button "Continuez" at bounding box center [775, 261] width 107 height 37
